Goal: Task Accomplishment & Management: Complete application form

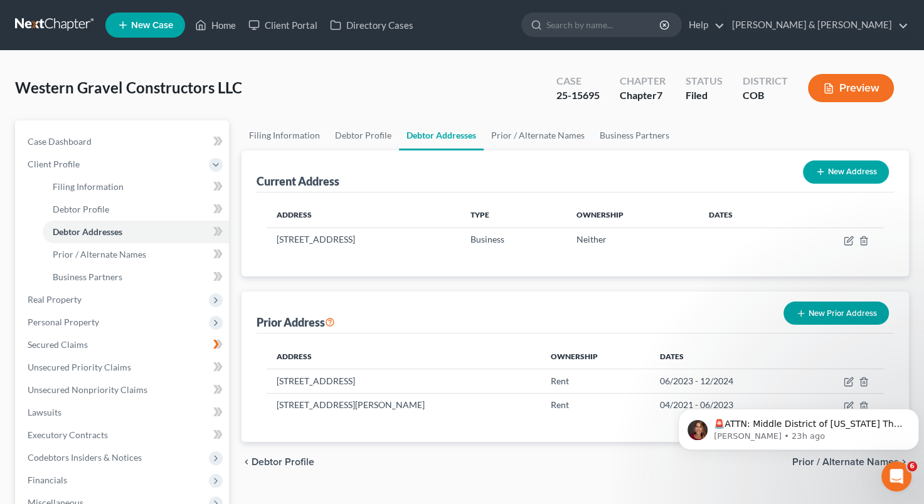
click at [444, 200] on div "Address Type Ownership Dates [STREET_ADDRESS] Business Neither" at bounding box center [575, 235] width 637 height 84
click at [458, 179] on div "Current Address New Address" at bounding box center [575, 172] width 637 height 42
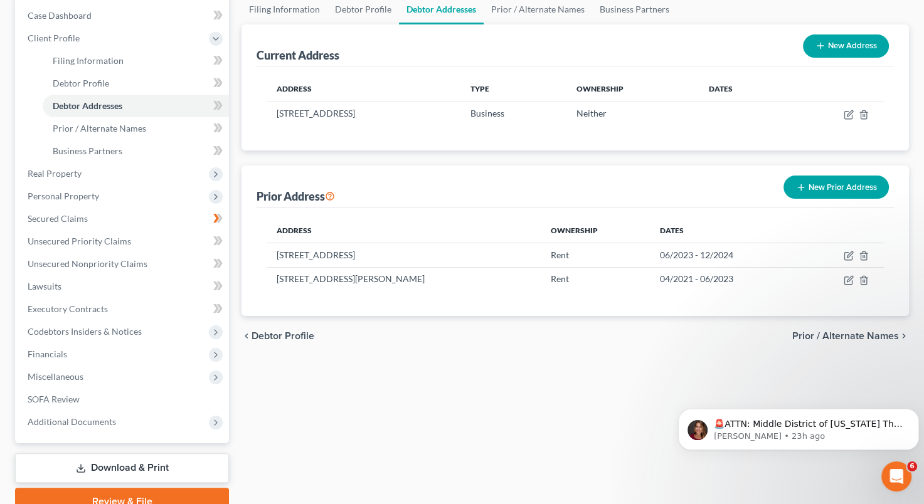
scroll to position [129, 0]
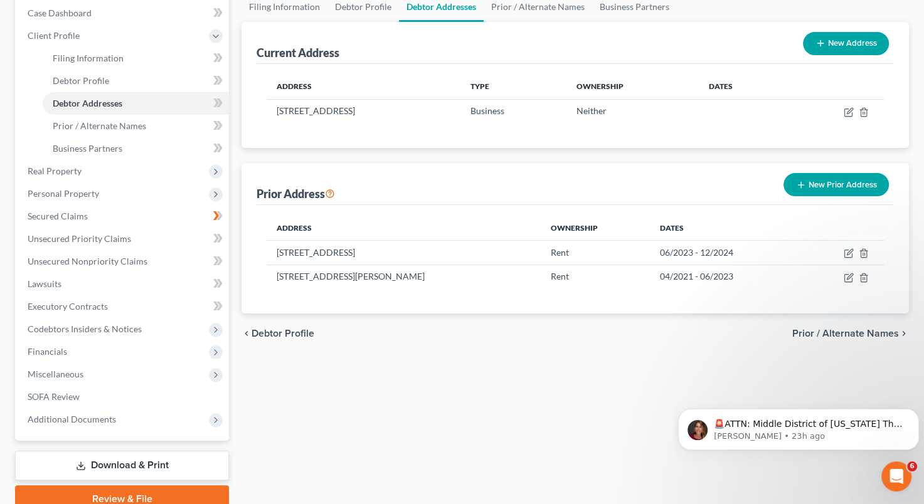
click at [758, 376] on div "Filing Information Debtor Profile Debtor Addresses Prior / Alternate Names Busi…" at bounding box center [575, 252] width 680 height 521
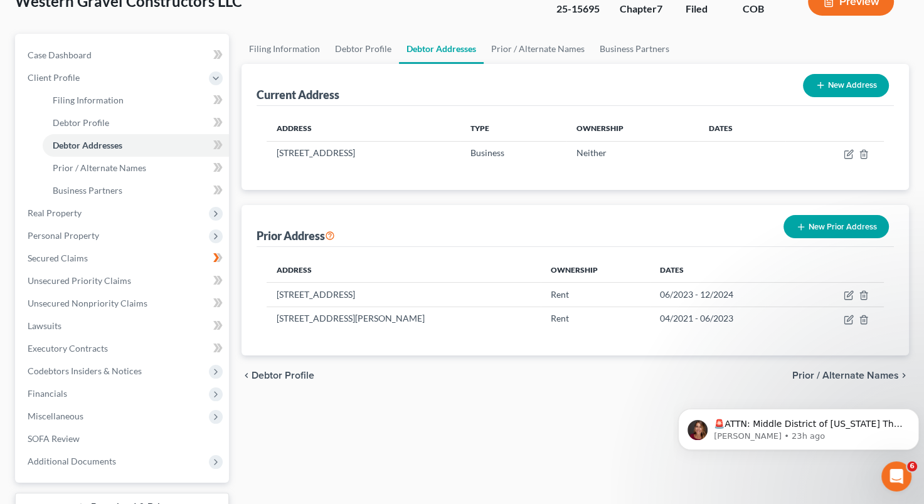
scroll to position [163, 0]
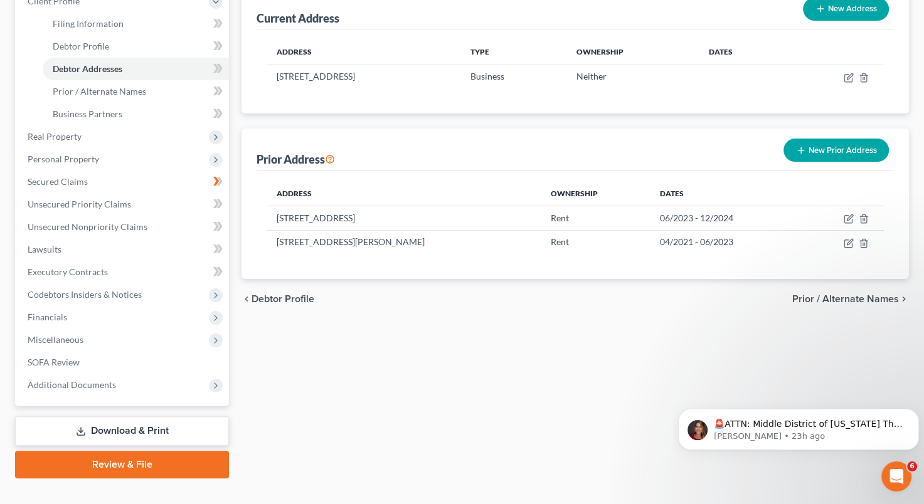
click at [149, 459] on link "Review & File" at bounding box center [122, 465] width 214 height 28
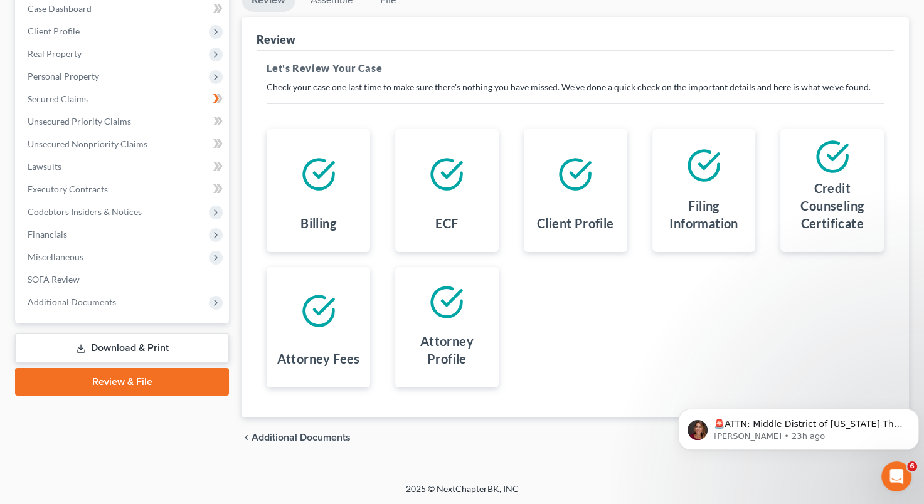
scroll to position [133, 0]
click at [915, 411] on icon "Dismiss notification" at bounding box center [915, 412] width 7 height 7
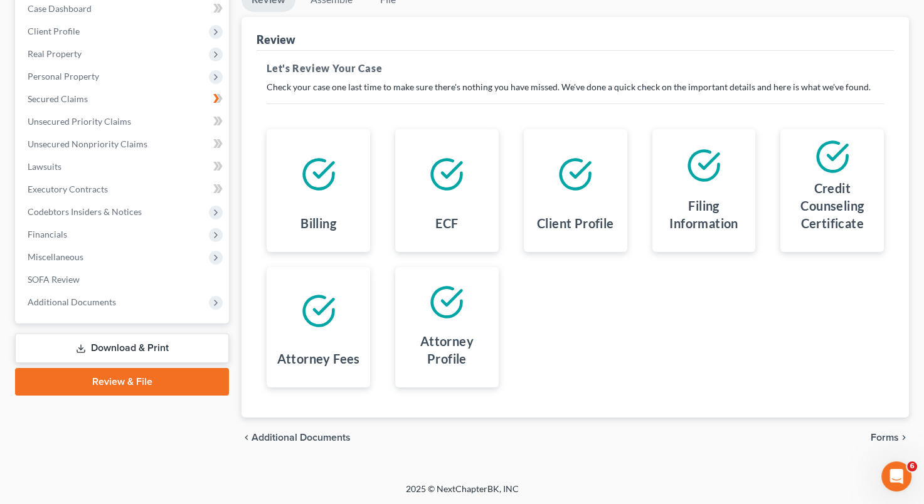
click at [893, 434] on span "Forms" at bounding box center [885, 438] width 28 height 10
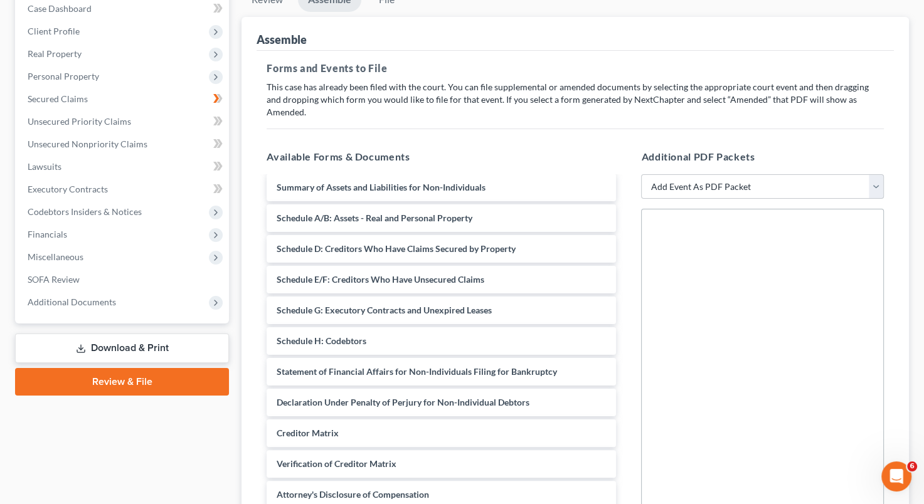
scroll to position [58, 0]
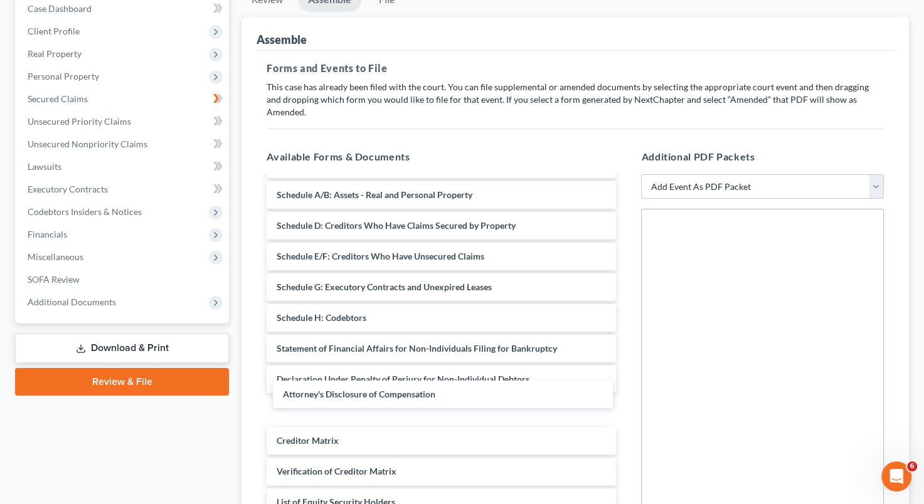
drag, startPoint x: 495, startPoint y: 459, endPoint x: 501, endPoint y: 395, distance: 64.2
click at [501, 395] on div "Attorney's Disclosure of Compensation Voluntary Petition for Non-Individuals Fi…" at bounding box center [442, 318] width 370 height 396
click at [881, 176] on select "Add Event As PDF Packet 1009-1.1 Notice of Amendments Amended Voluntary Petitio…" at bounding box center [762, 186] width 243 height 25
select select "14"
click at [641, 174] on select "Add Event As PDF Packet 1009-1.1 Notice of Amendments Amended Voluntary Petitio…" at bounding box center [762, 186] width 243 height 25
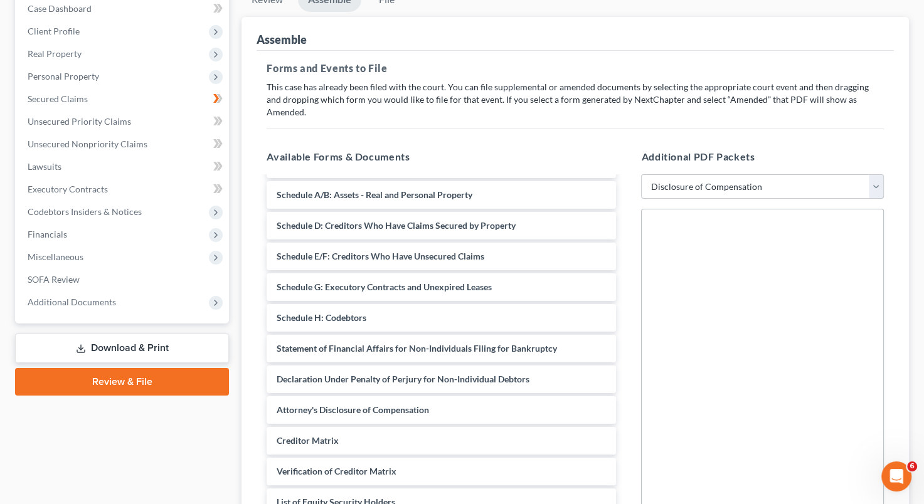
select select
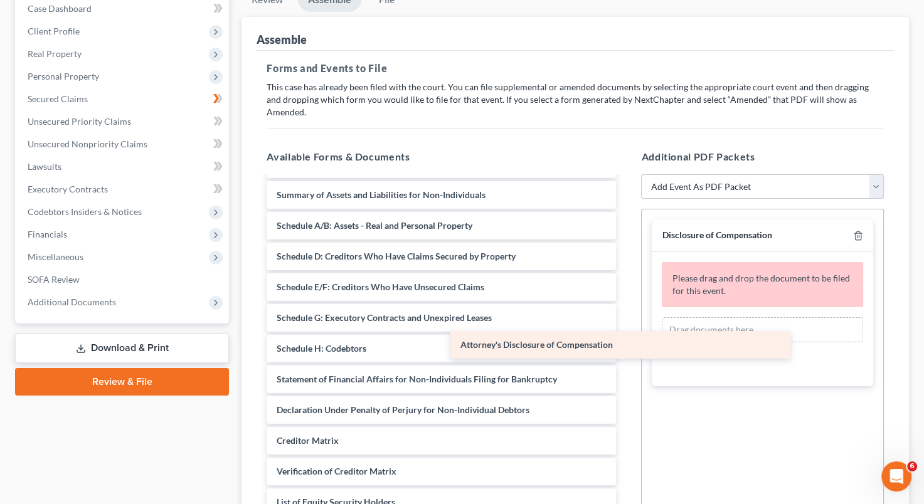
scroll to position [26, 0]
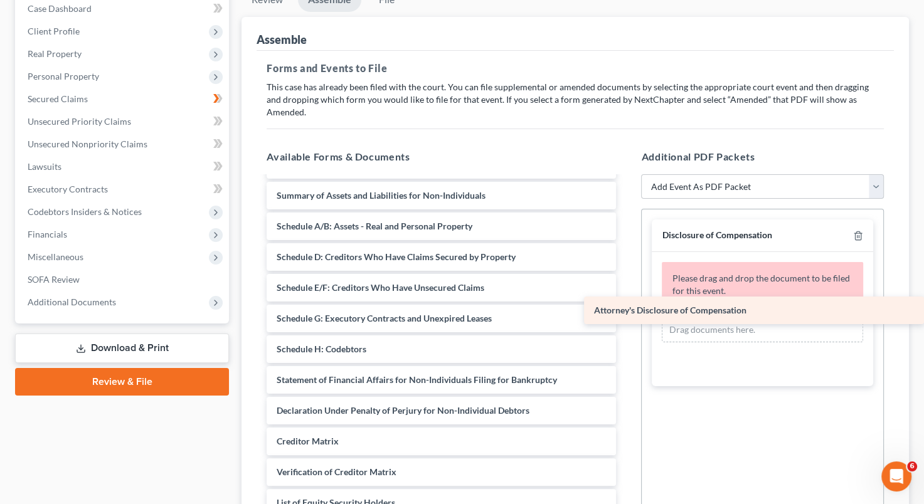
drag, startPoint x: 455, startPoint y: 390, endPoint x: 773, endPoint y: 304, distance: 329.5
click at [626, 304] on div "Attorney's Disclosure of Compensation Voluntary Petition for Non-Individuals Fi…" at bounding box center [442, 334] width 370 height 366
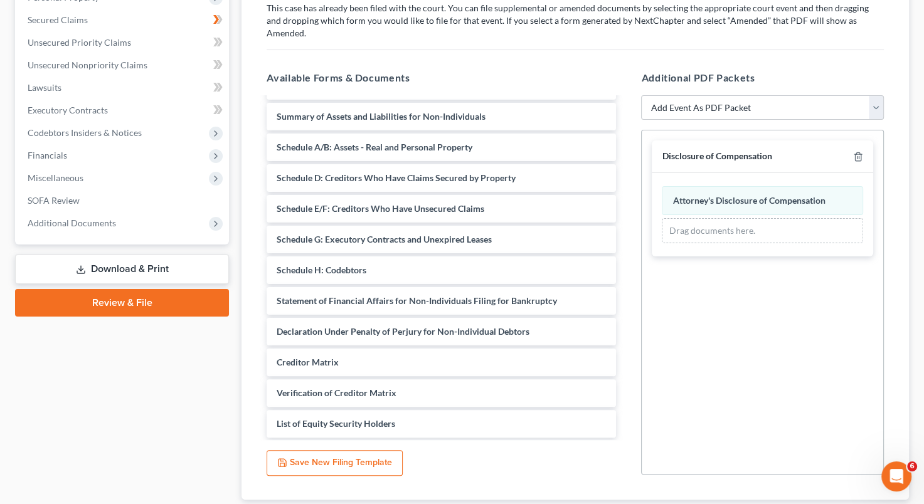
scroll to position [275, 0]
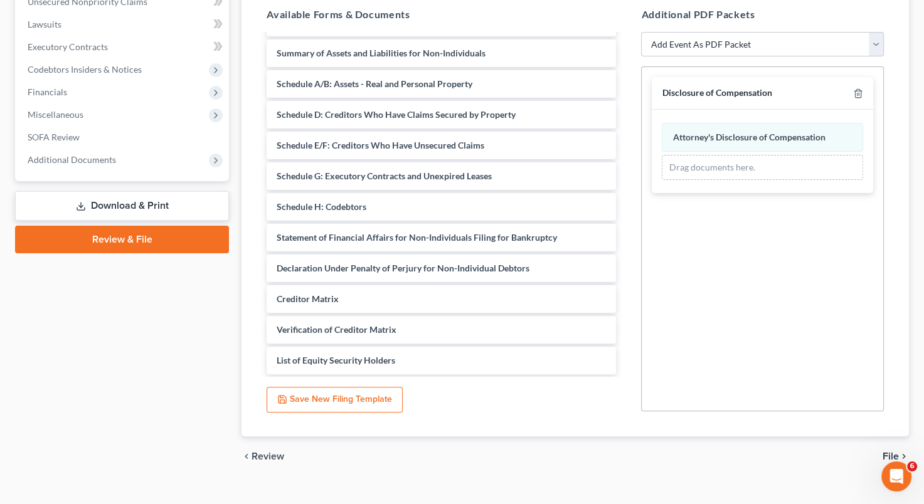
click at [891, 452] on span "File" at bounding box center [891, 457] width 16 height 10
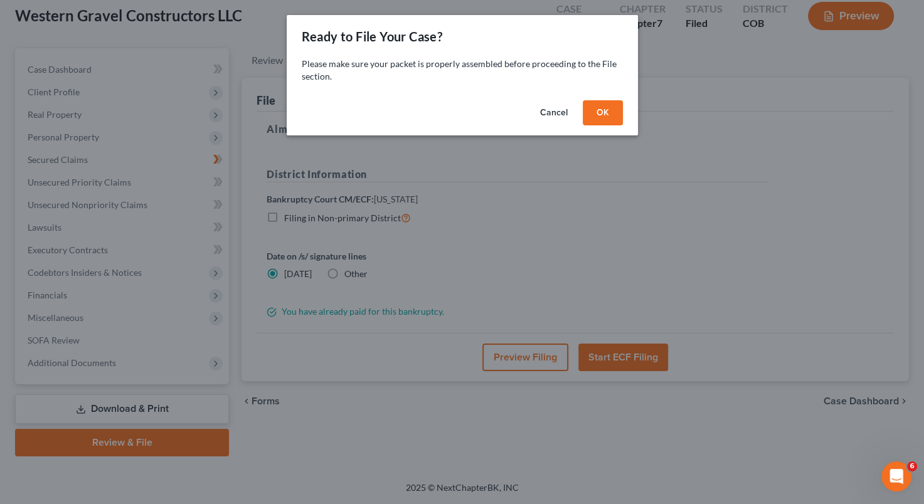
scroll to position [71, 0]
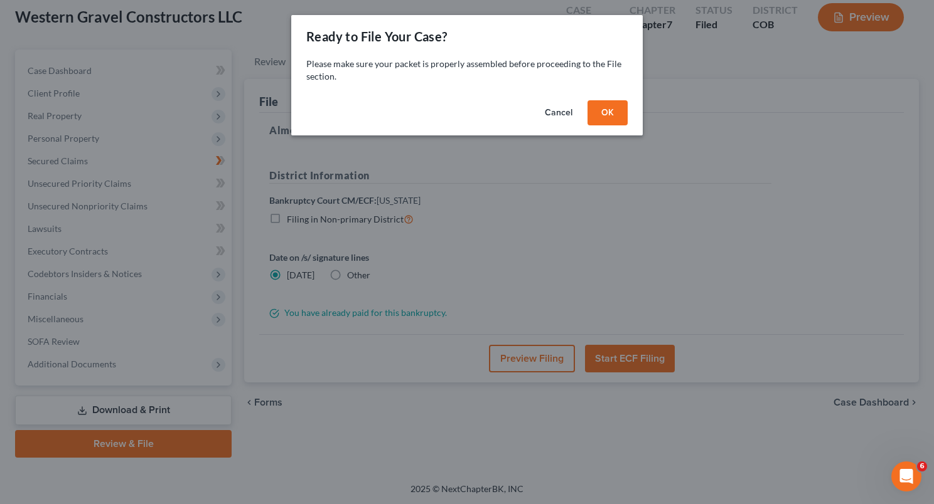
click at [612, 120] on button "OK" at bounding box center [607, 112] width 40 height 25
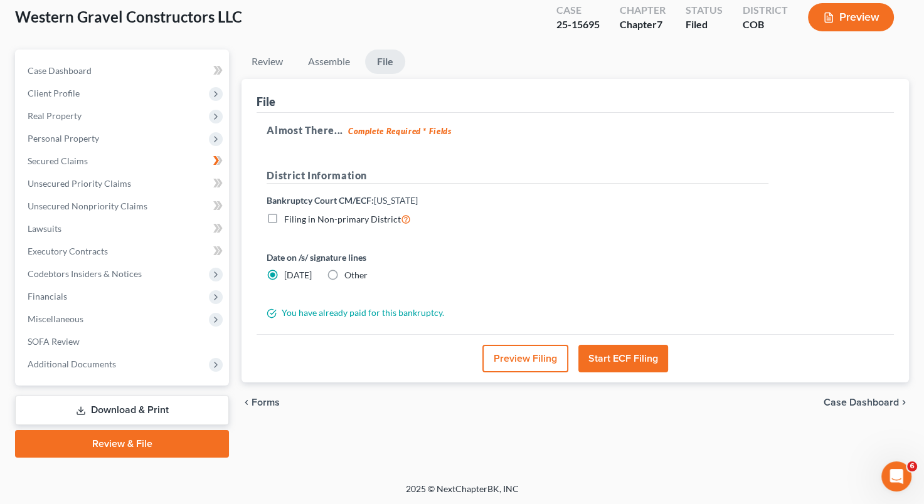
click at [622, 361] on button "Start ECF Filing" at bounding box center [623, 359] width 90 height 28
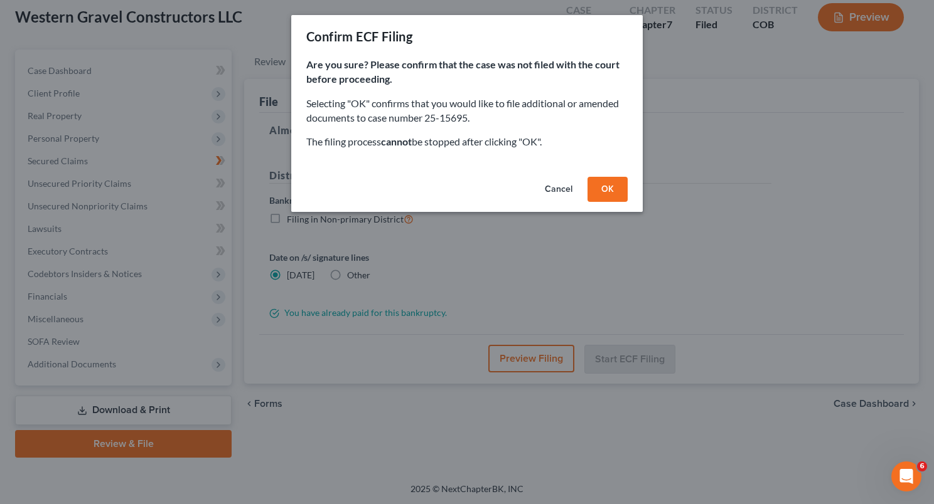
click at [556, 188] on button "Cancel" at bounding box center [559, 189] width 48 height 25
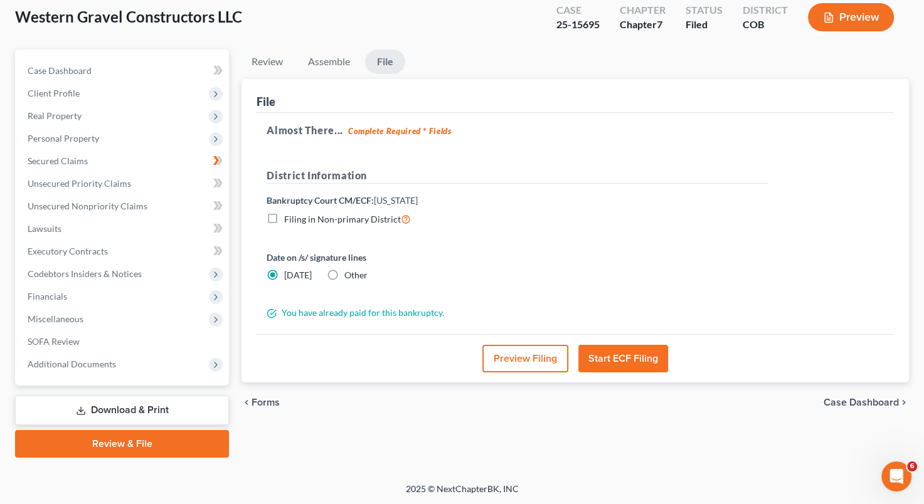
click at [263, 411] on div "chevron_left Forms Case Dashboard chevron_right" at bounding box center [576, 403] width 668 height 40
click at [265, 403] on span "Forms" at bounding box center [266, 403] width 28 height 10
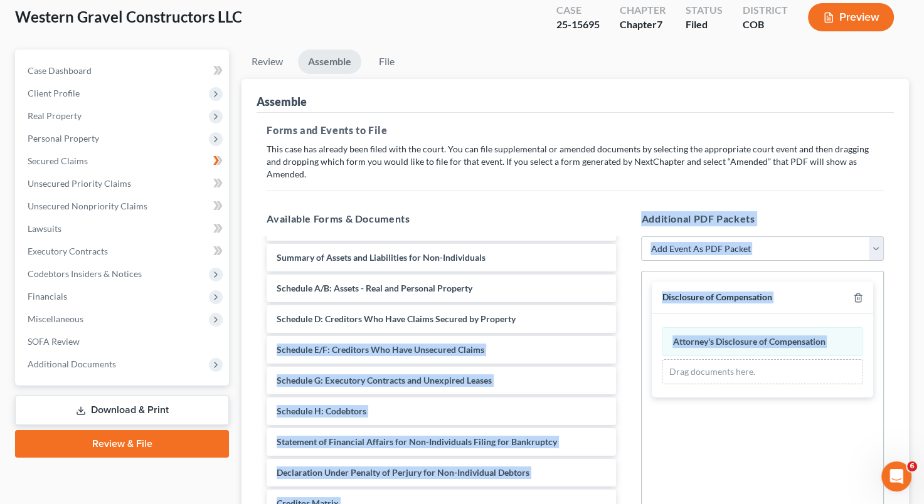
drag, startPoint x: 626, startPoint y: 316, endPoint x: 657, endPoint y: 352, distance: 47.6
click at [657, 352] on div "Available Forms & Documents Voluntary Petition for Non-Individuals Filing for B…" at bounding box center [575, 413] width 642 height 425
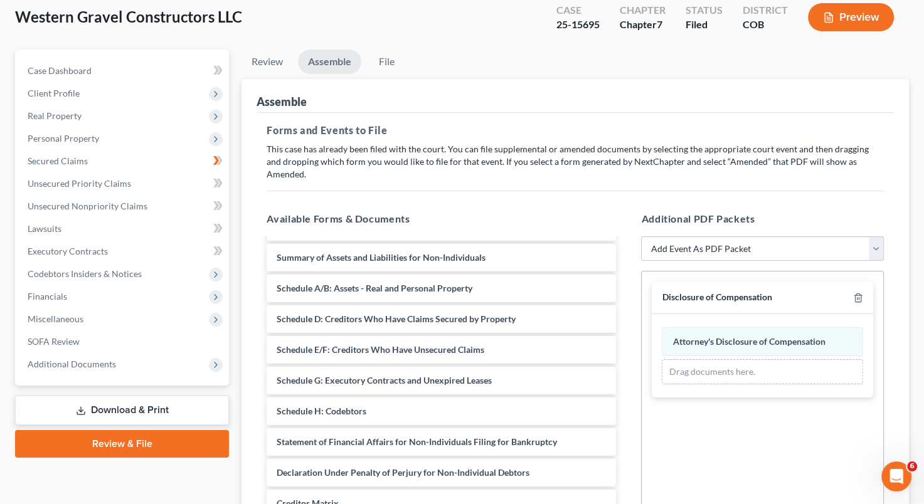
click at [540, 183] on div "Forms and Events to File Select which forms you want to file merged with the pe…" at bounding box center [575, 377] width 637 height 529
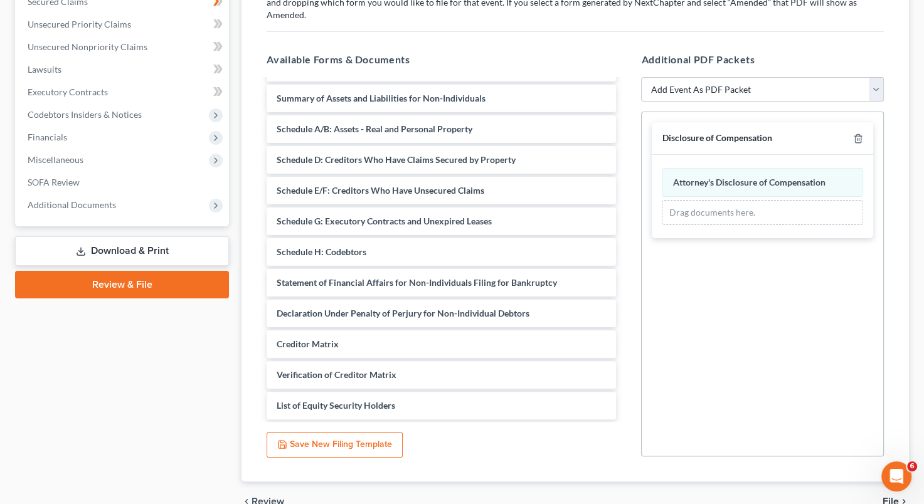
scroll to position [282, 0]
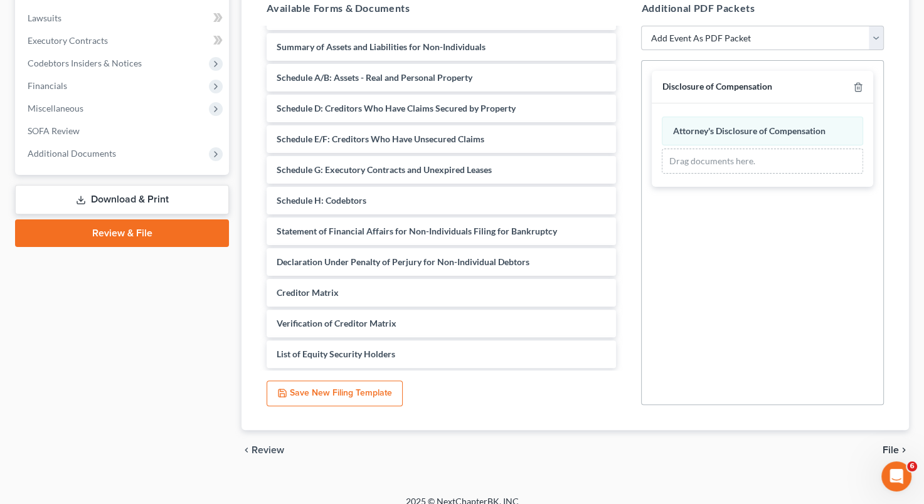
click at [896, 445] on span "File" at bounding box center [891, 450] width 16 height 10
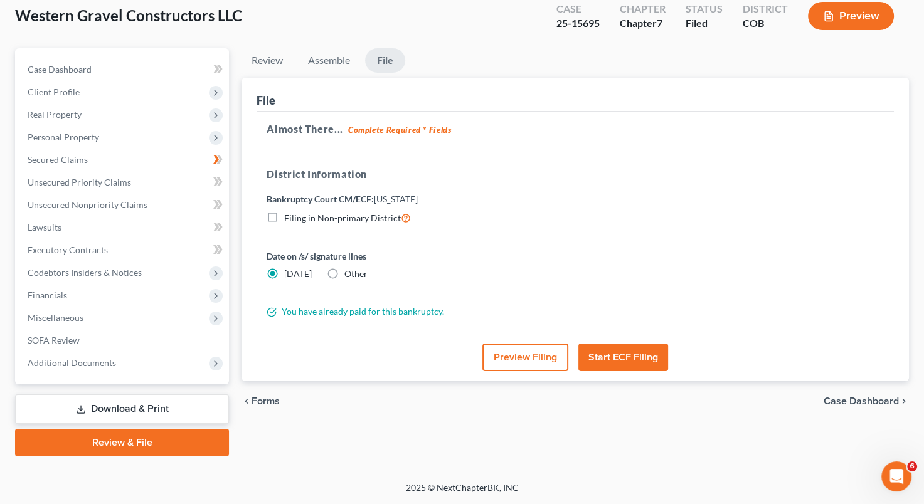
scroll to position [71, 0]
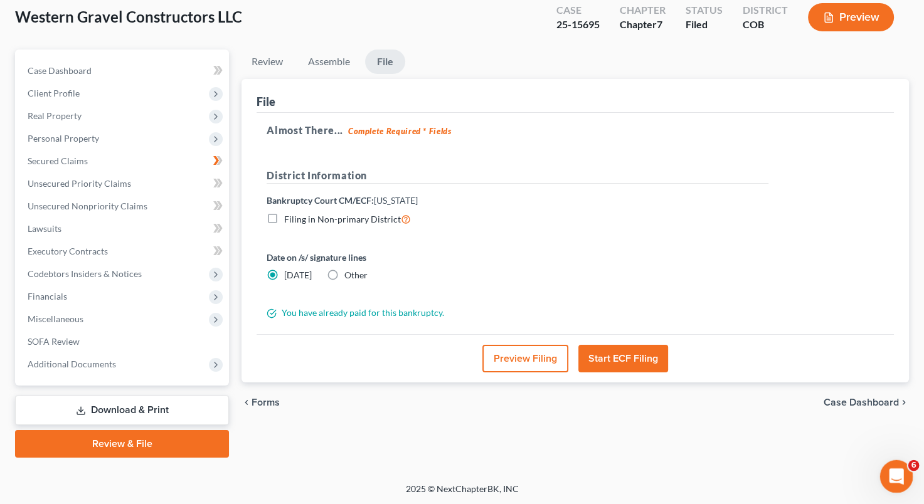
click at [903, 467] on div "Open Intercom Messenger" at bounding box center [894, 474] width 41 height 41
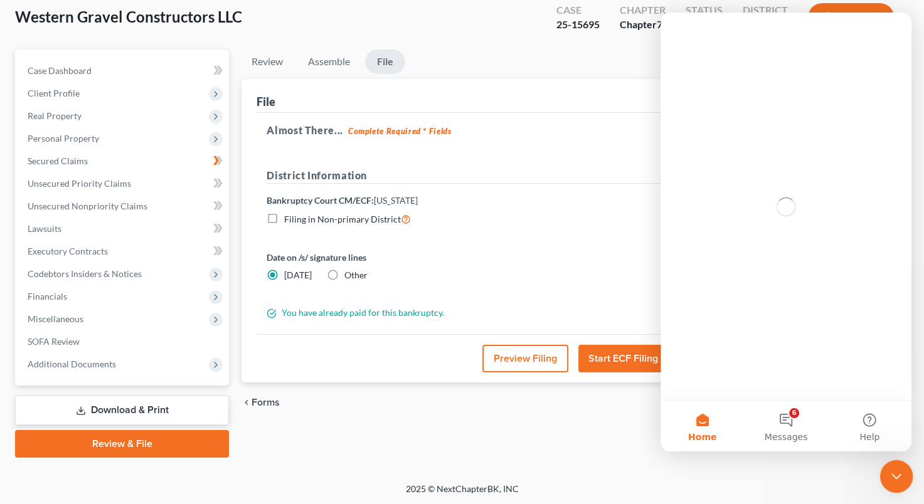
scroll to position [0, 0]
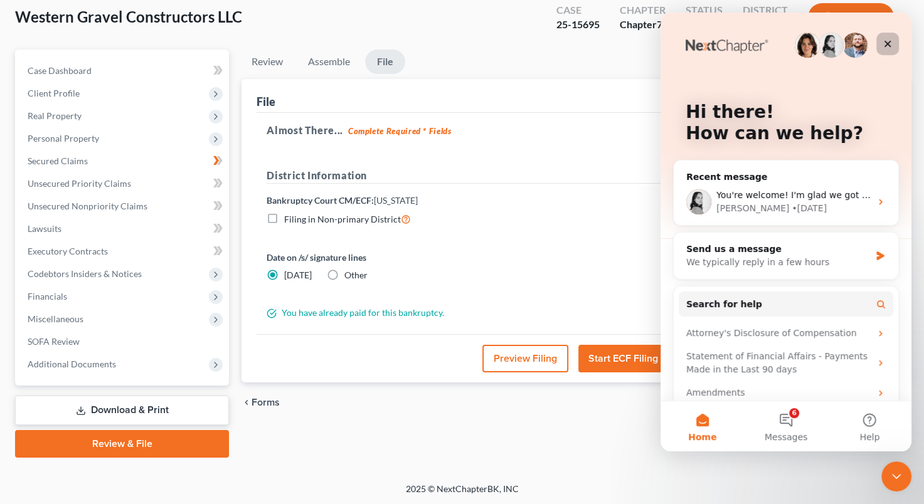
click at [887, 45] on icon "Close" at bounding box center [888, 44] width 7 height 7
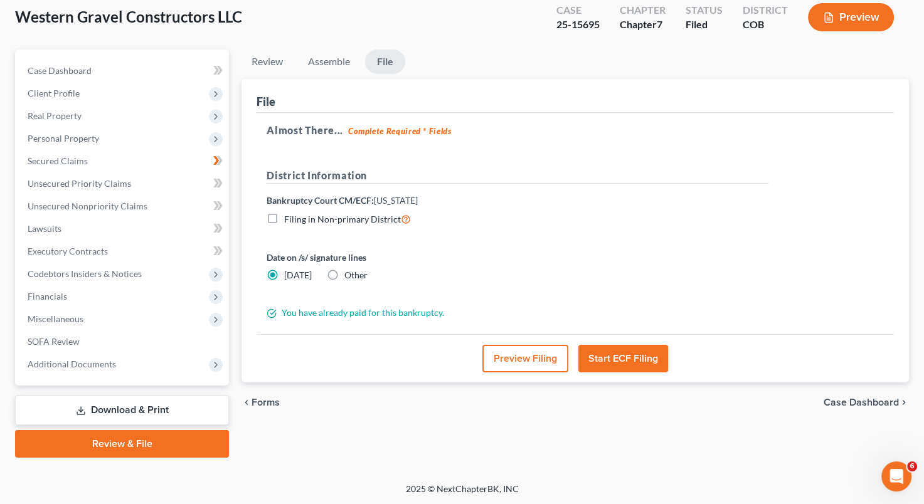
click at [622, 353] on button "Start ECF Filing" at bounding box center [623, 359] width 90 height 28
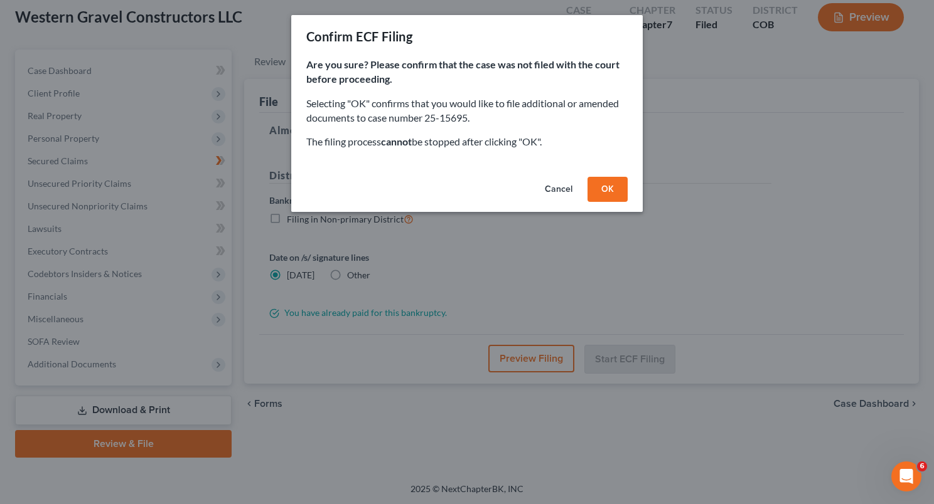
click at [610, 200] on button "OK" at bounding box center [607, 189] width 40 height 25
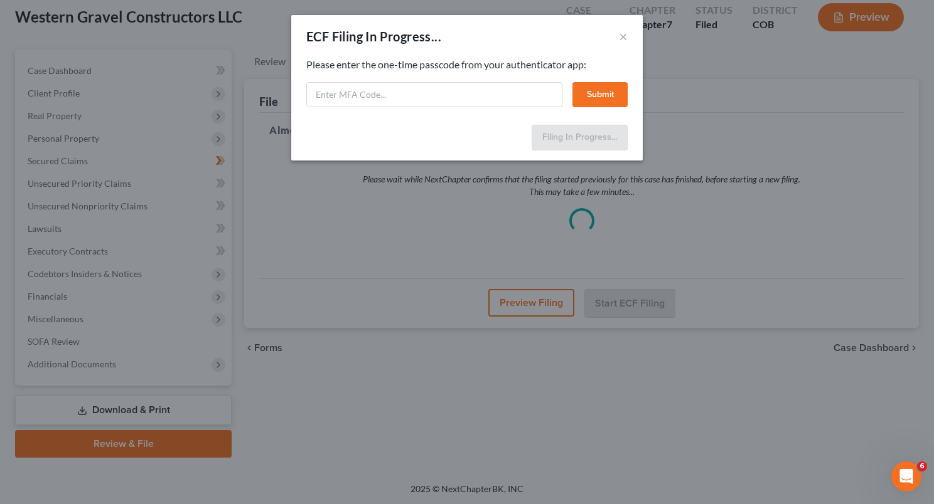
click at [102, 362] on div "ECF Filing In Progress... × Feel free to download your entire bankruptcy packet…" at bounding box center [467, 252] width 934 height 504
click at [408, 98] on input "text" at bounding box center [434, 94] width 256 height 25
type input "544255"
click at [592, 97] on button "Submit" at bounding box center [599, 94] width 55 height 25
